Goal: Check status: Check status

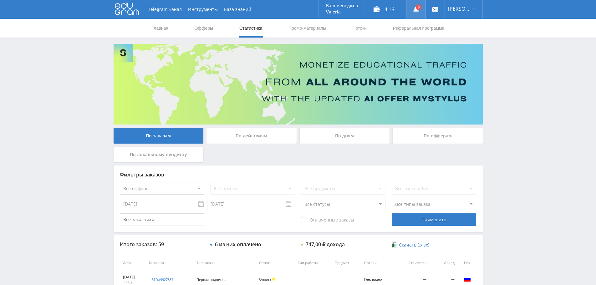
click at [412, 8] on link at bounding box center [416, 9] width 19 height 19
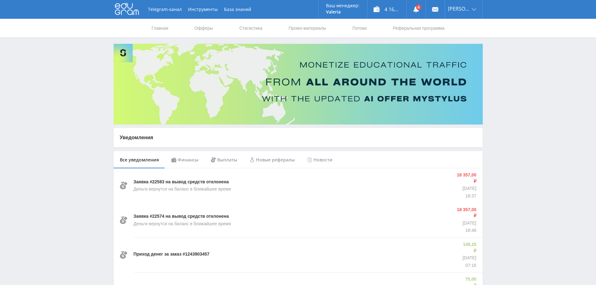
click at [188, 161] on div "Финансы" at bounding box center [184, 160] width 39 height 18
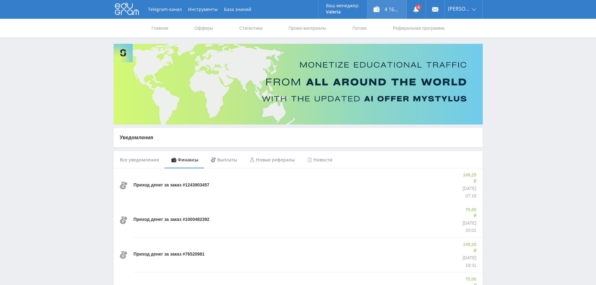
click at [391, 12] on div "4 164,25 ₽" at bounding box center [386, 9] width 39 height 19
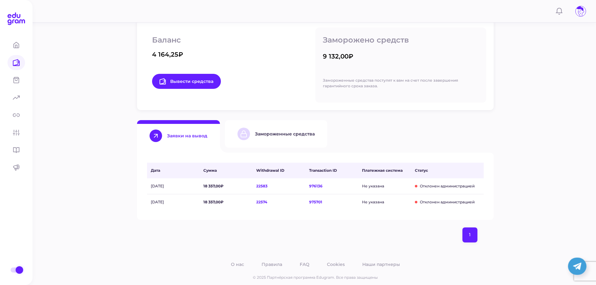
scroll to position [108, 0]
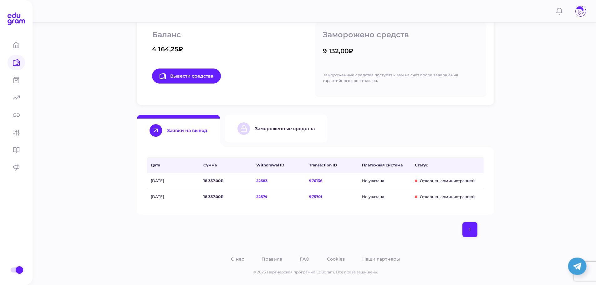
click at [262, 136] on button "Замороженные средства" at bounding box center [276, 129] width 102 height 28
